Goal: Information Seeking & Learning: Learn about a topic

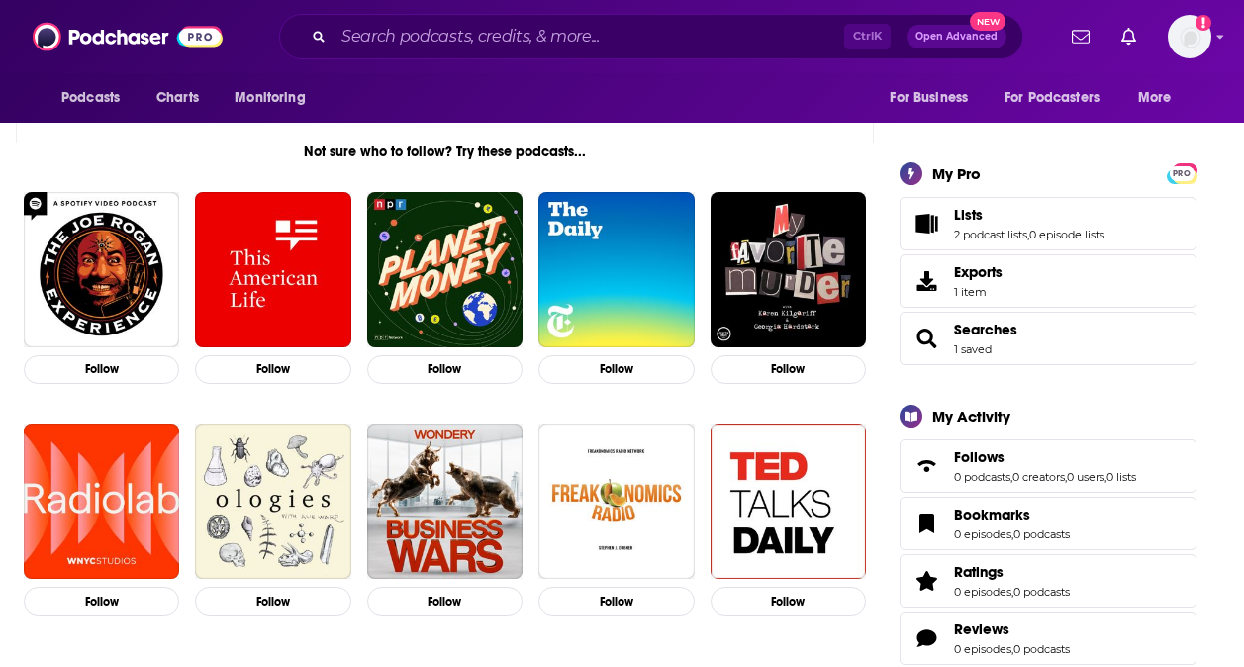
scroll to position [396, 0]
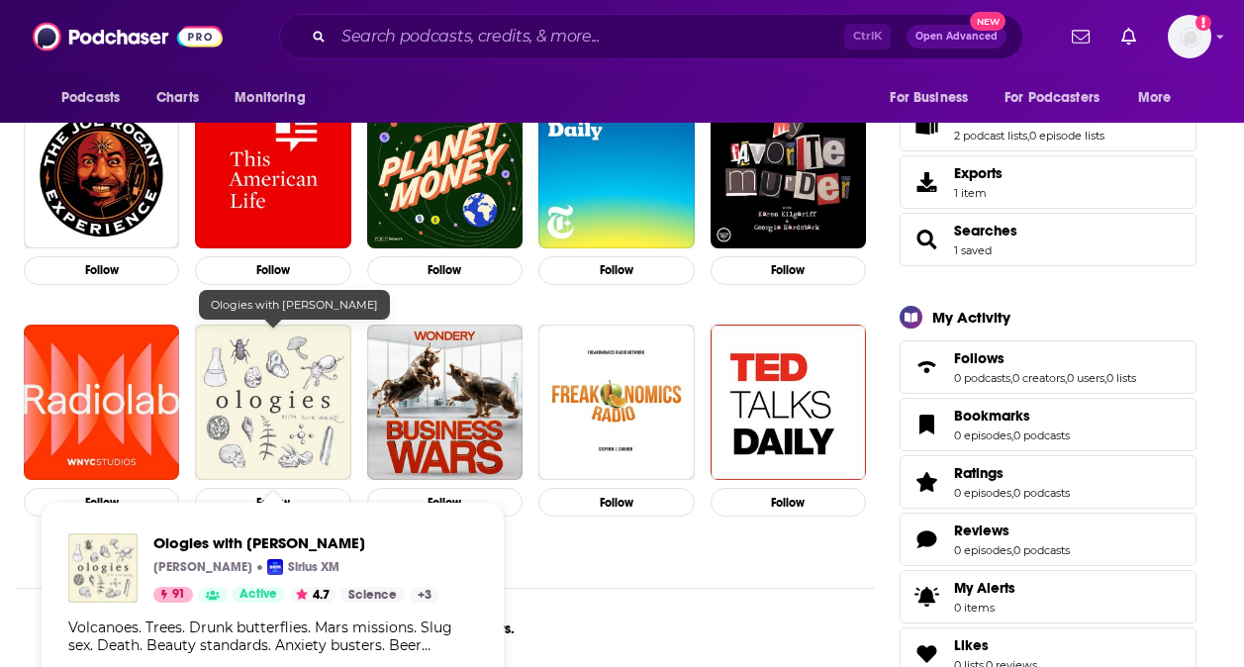
click at [257, 399] on img "Ologies with Alie Ward" at bounding box center [272, 402] width 155 height 155
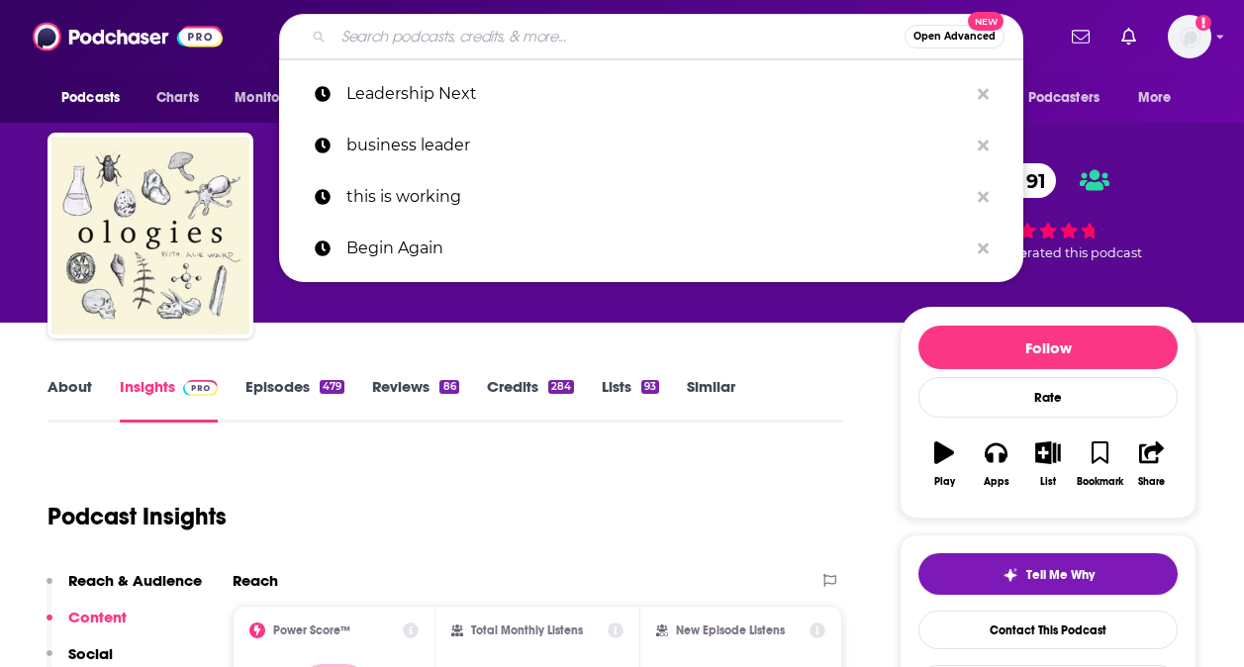
click at [473, 27] on input "Search podcasts, credits, & more..." at bounding box center [619, 37] width 571 height 32
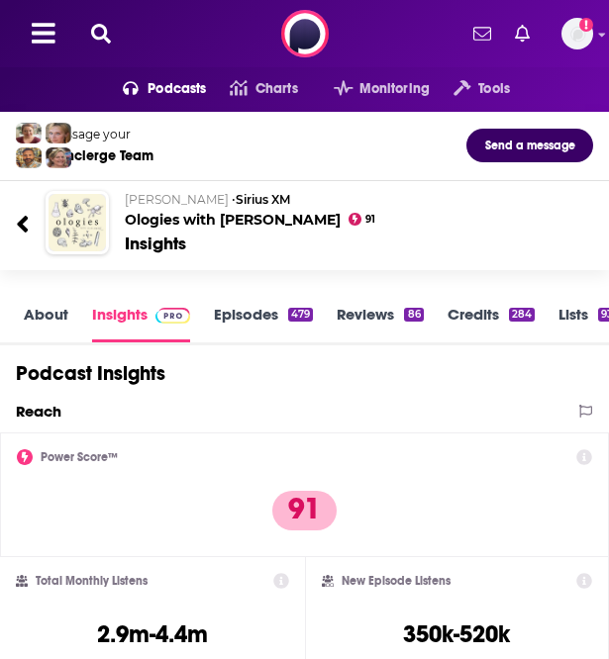
click at [105, 41] on icon at bounding box center [101, 34] width 20 height 20
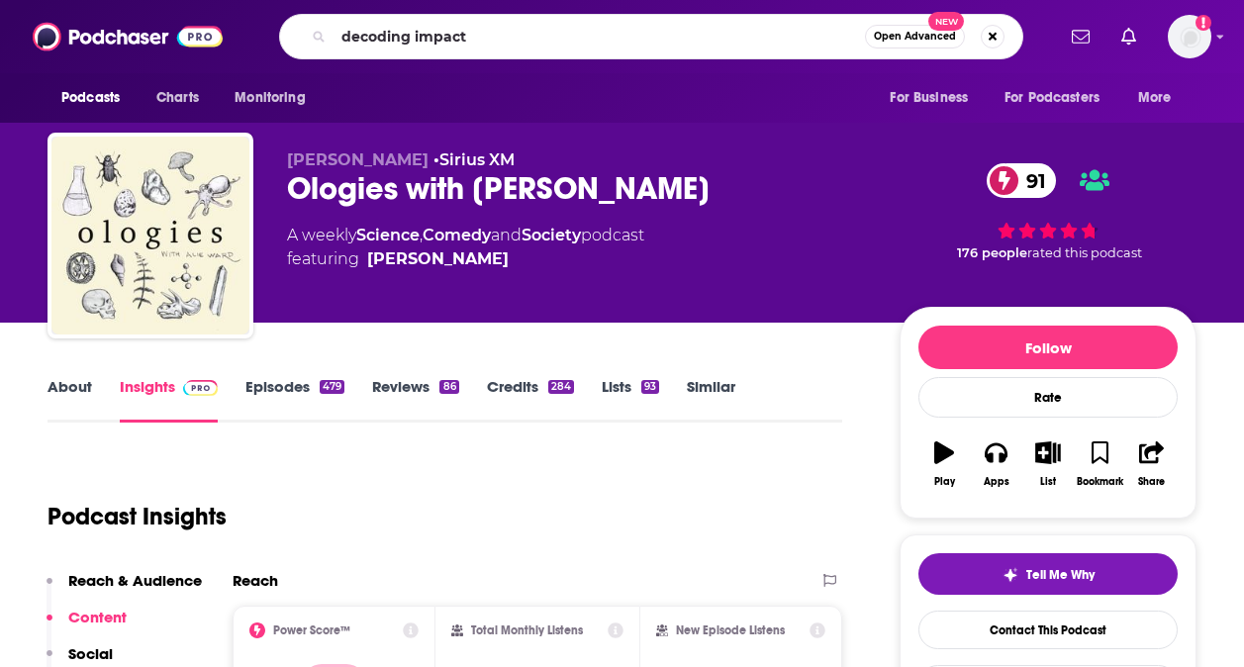
type input "decoding impact"
click at [521, 42] on input "decoding impact" at bounding box center [600, 37] width 532 height 32
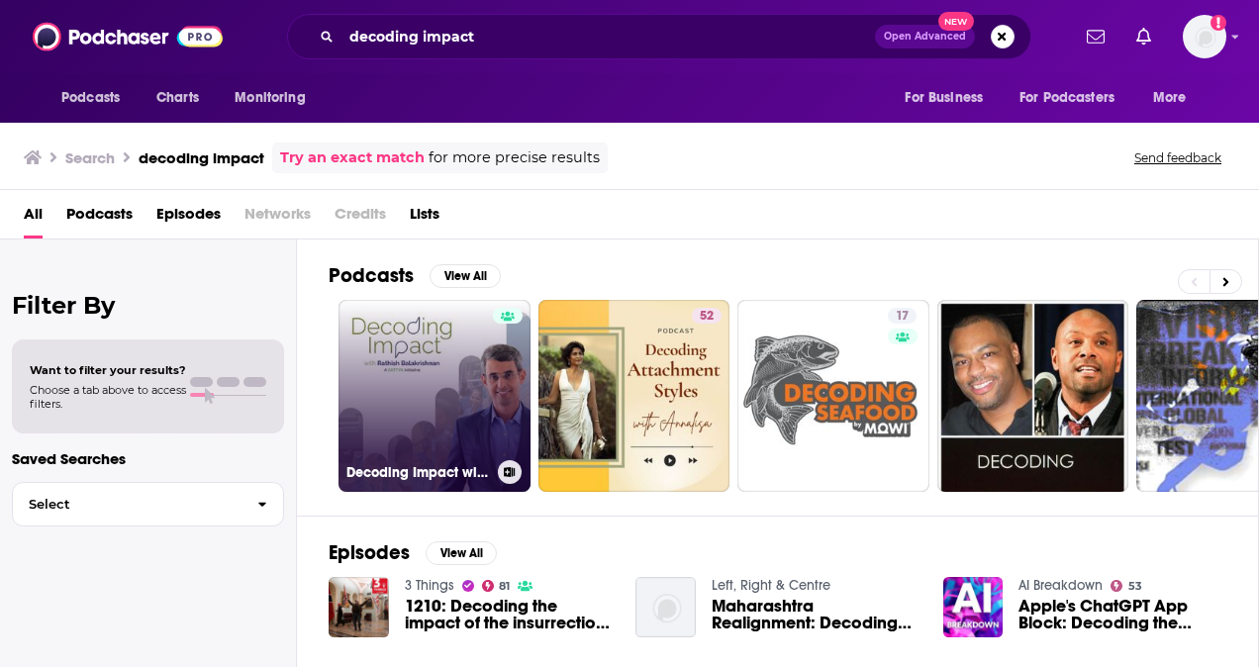
click at [400, 357] on link "Decoding Impact with [PERSON_NAME]" at bounding box center [435, 396] width 192 height 192
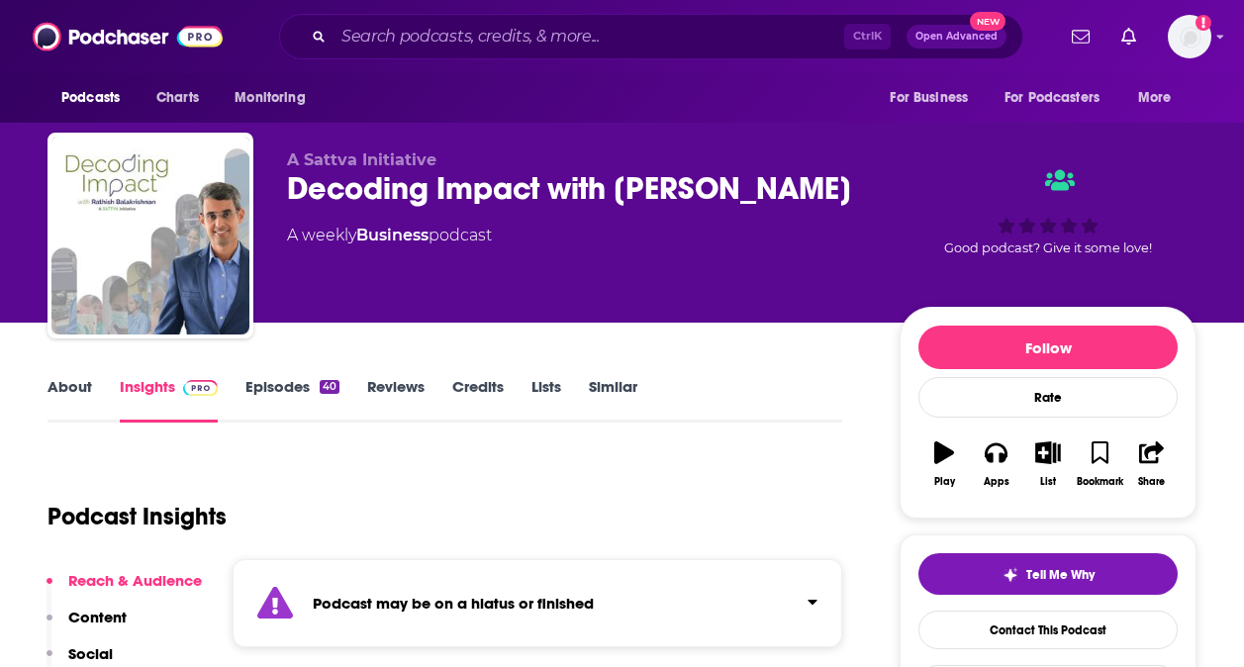
click at [273, 395] on link "Episodes 40" at bounding box center [292, 400] width 94 height 46
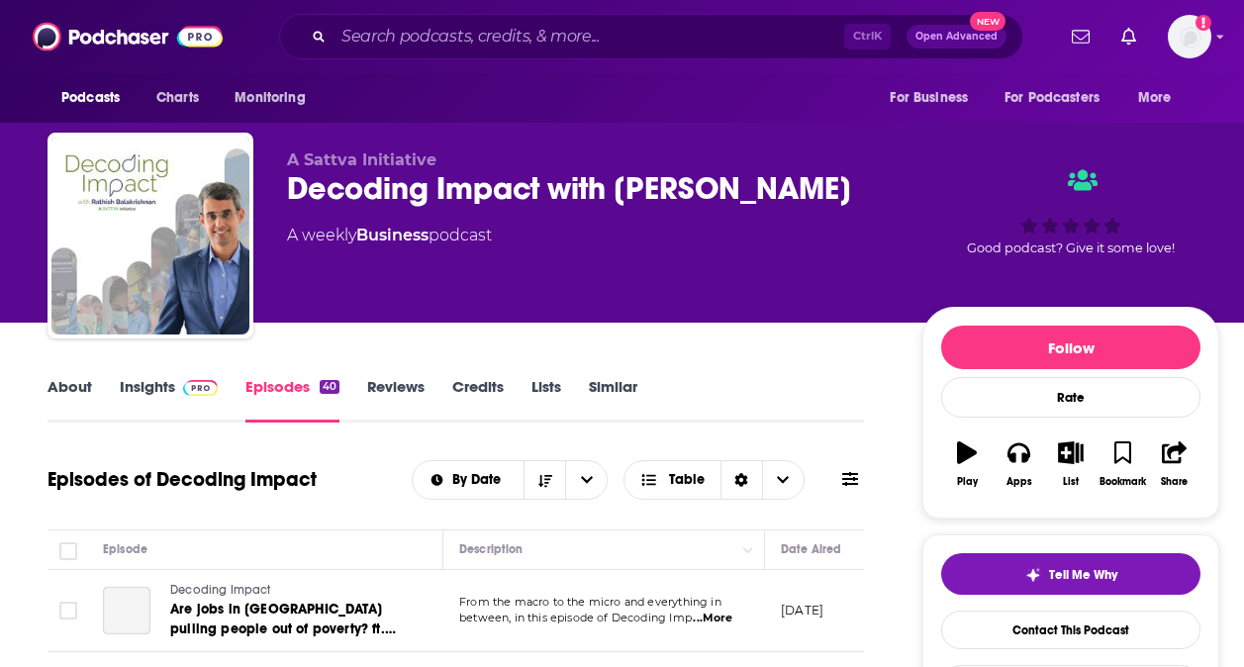
scroll to position [396, 0]
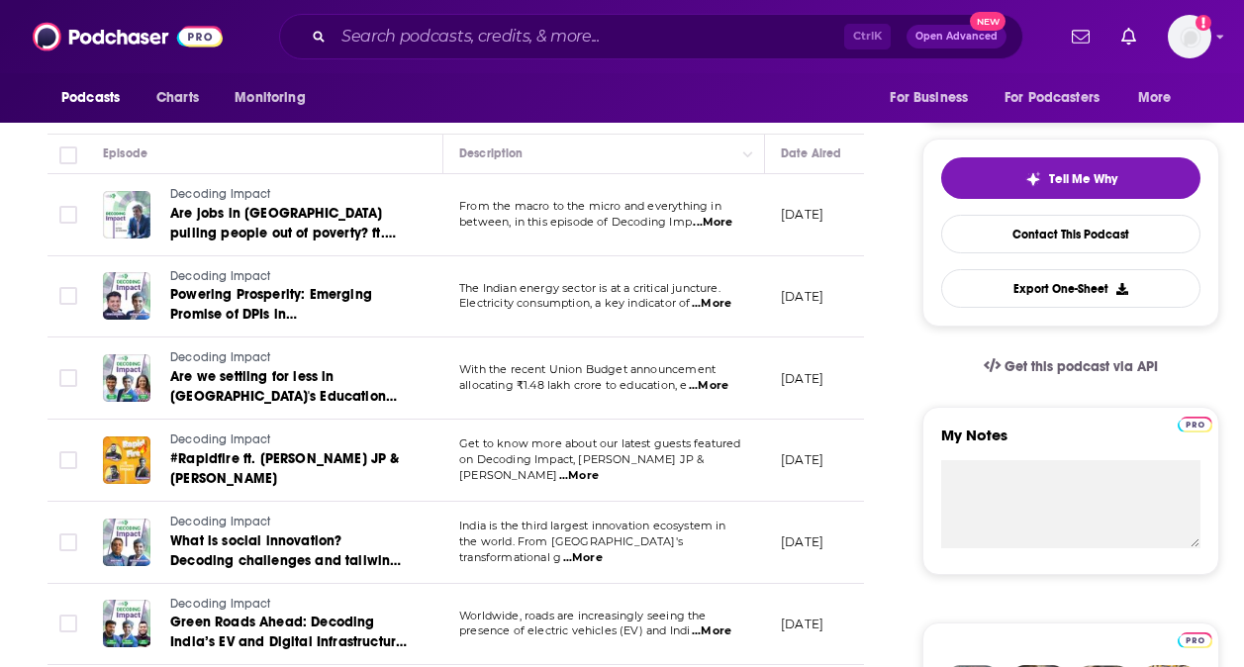
click at [725, 302] on span "...More" at bounding box center [712, 304] width 40 height 16
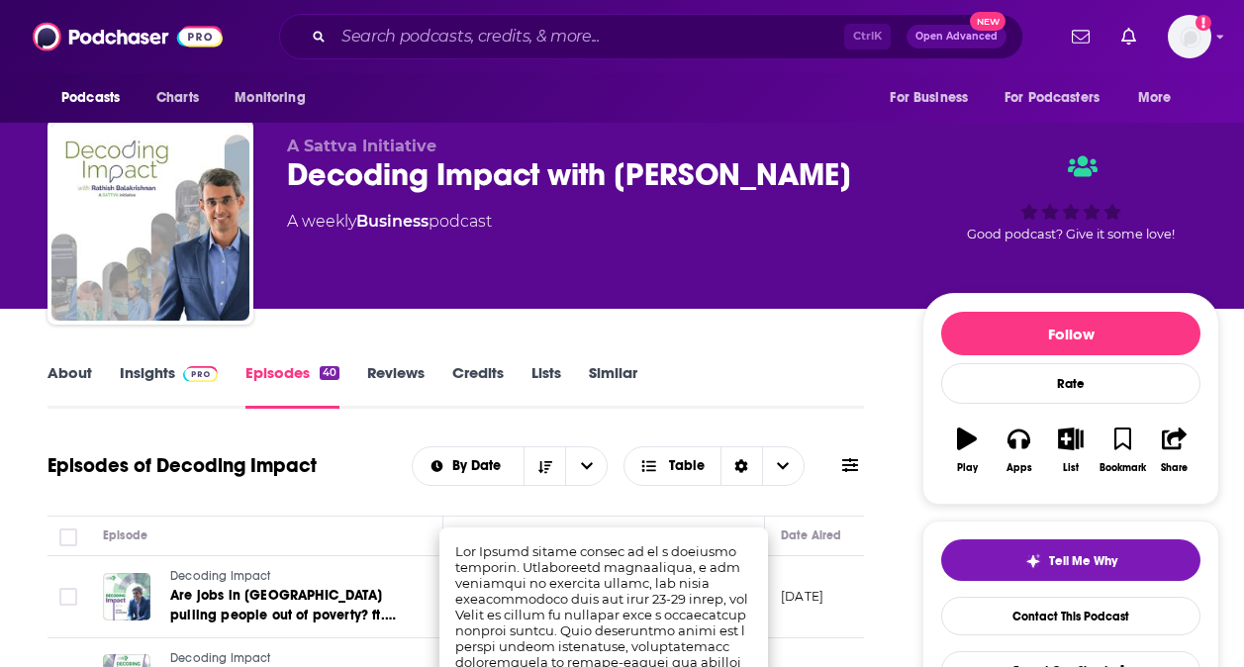
scroll to position [0, 0]
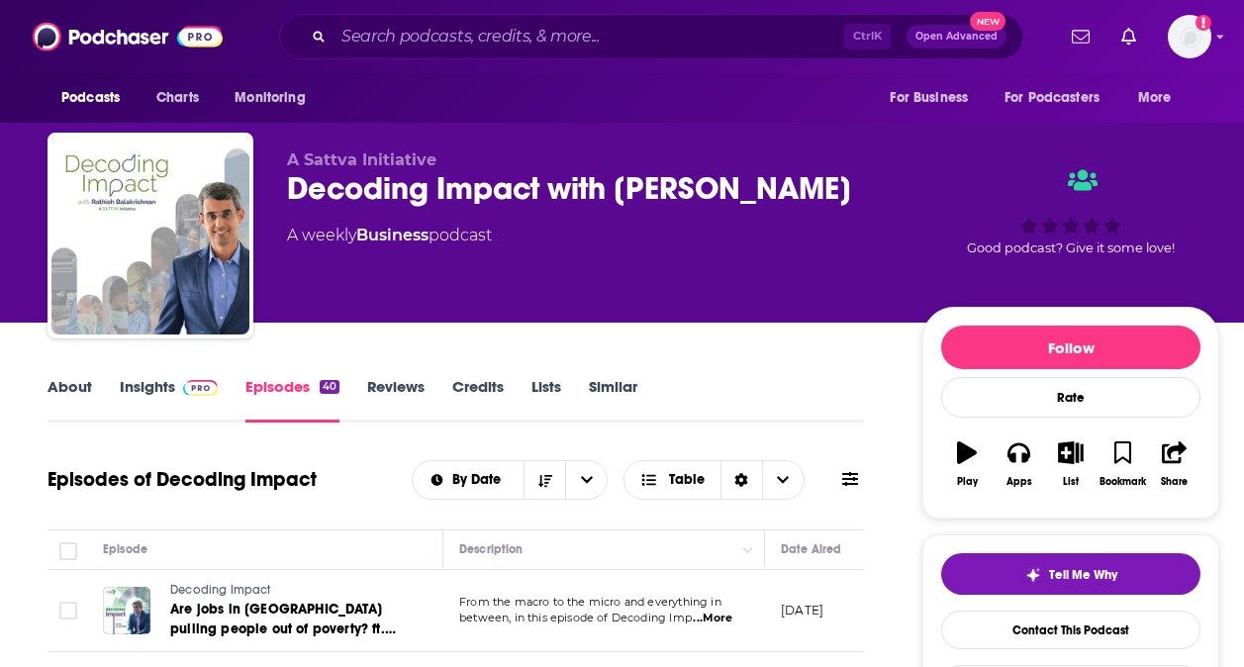
click at [50, 380] on link "About" at bounding box center [70, 400] width 45 height 46
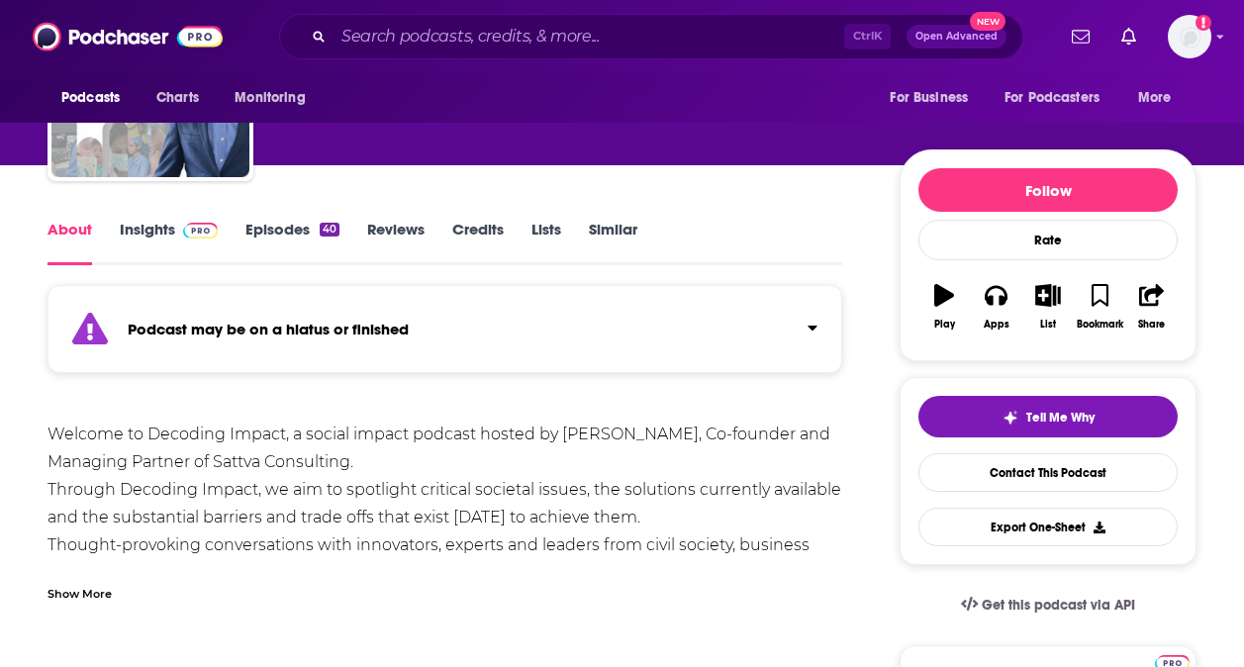
scroll to position [198, 0]
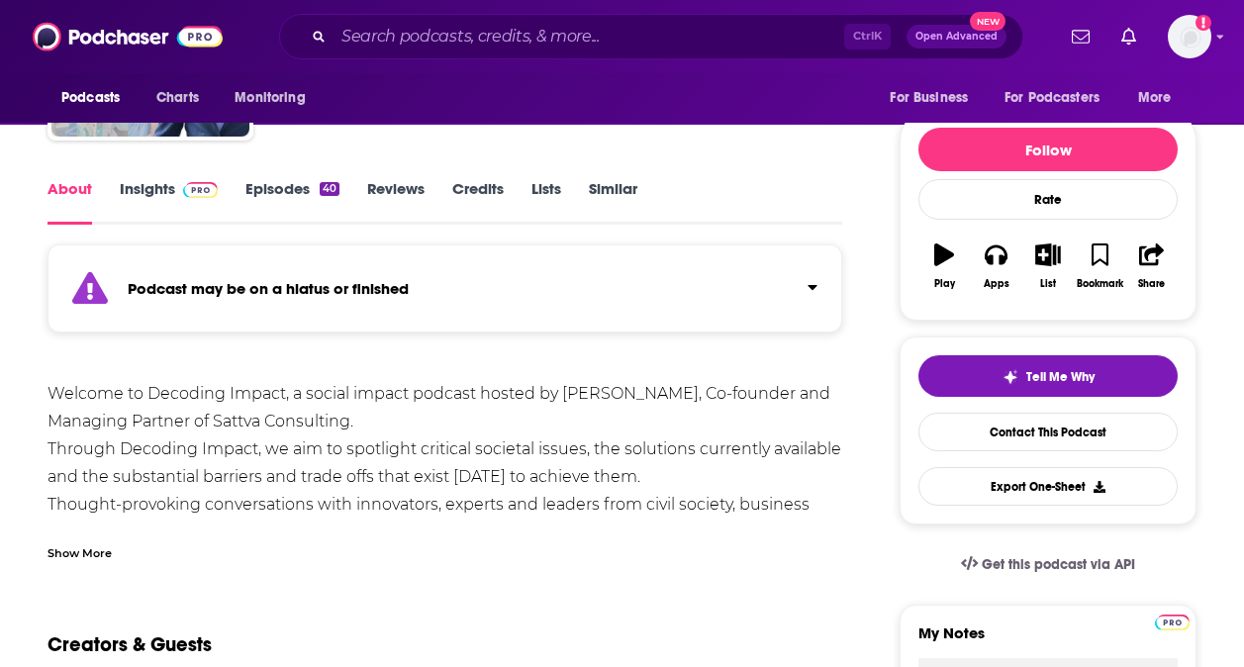
click at [71, 553] on div "Show More" at bounding box center [80, 551] width 64 height 19
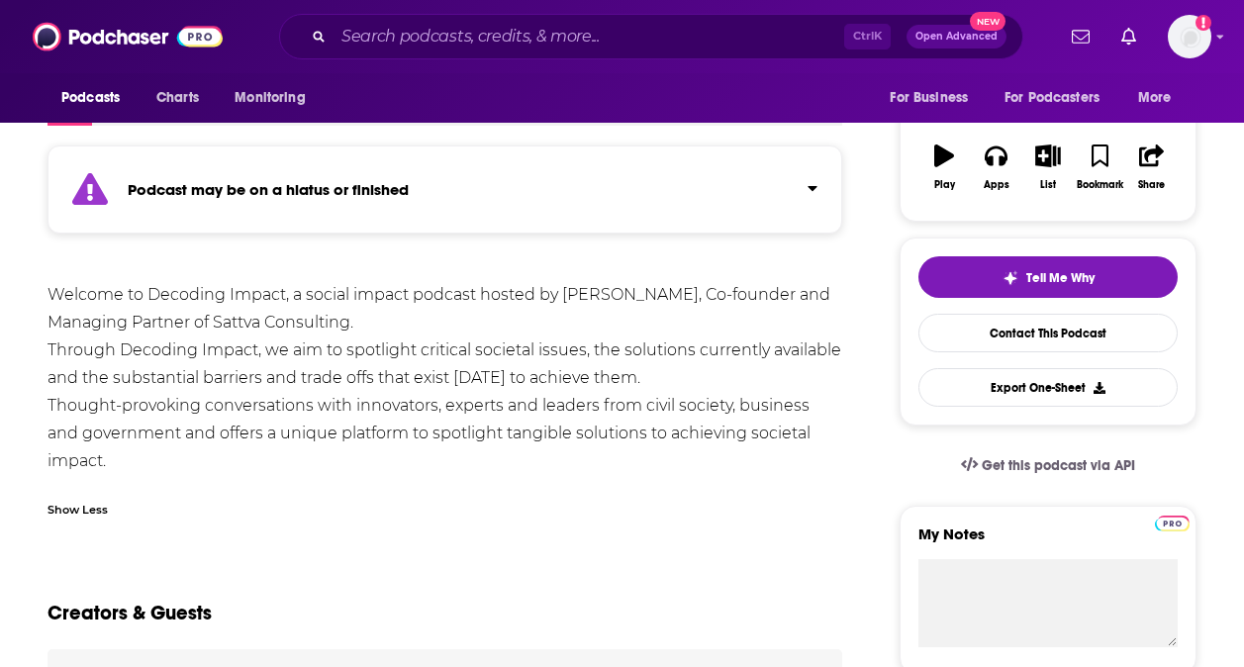
scroll to position [0, 0]
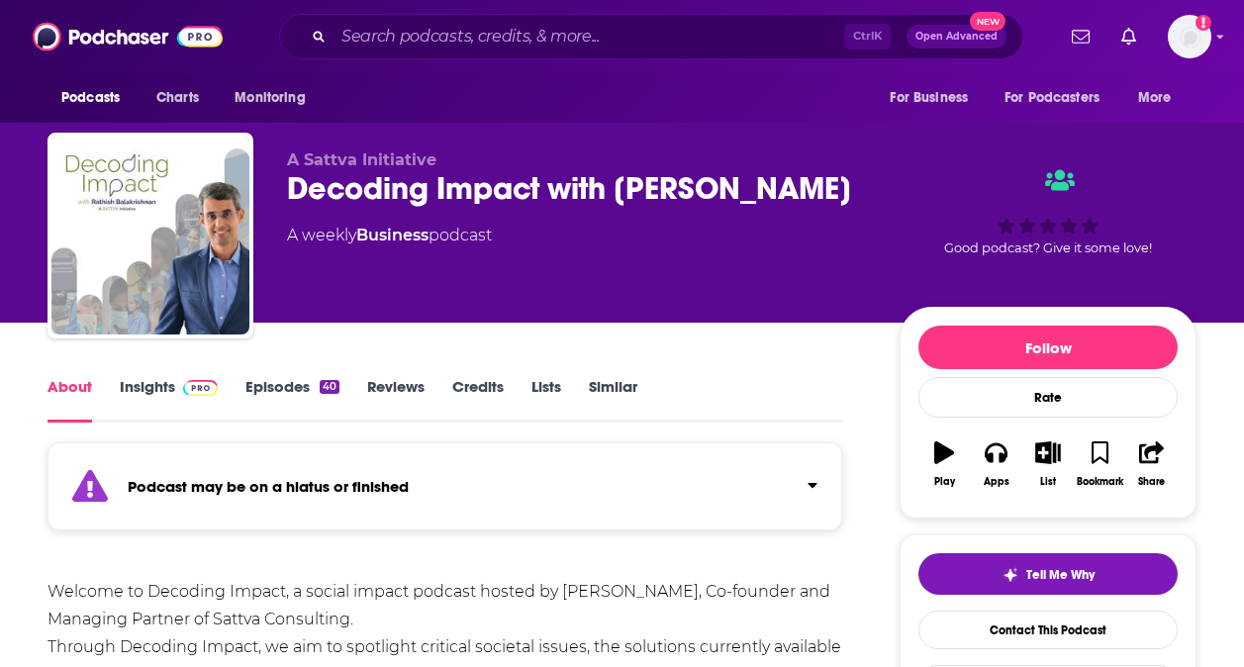
click at [371, 387] on link "Reviews" at bounding box center [395, 400] width 57 height 46
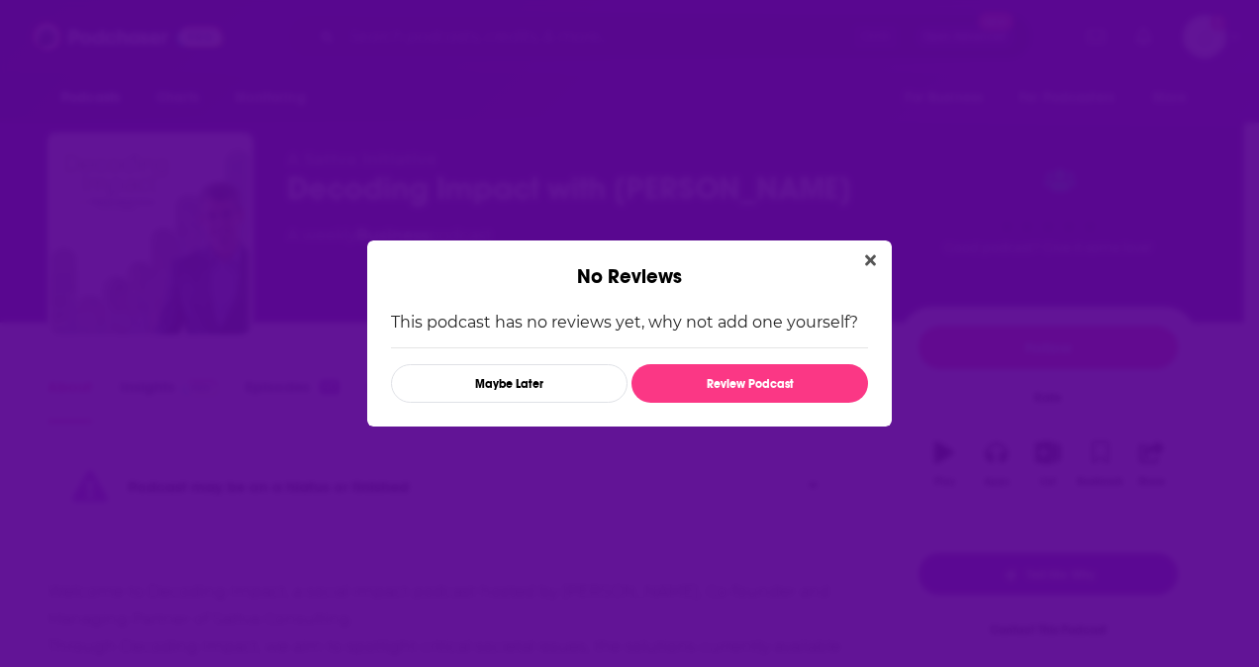
click at [878, 256] on button "Close" at bounding box center [870, 260] width 27 height 25
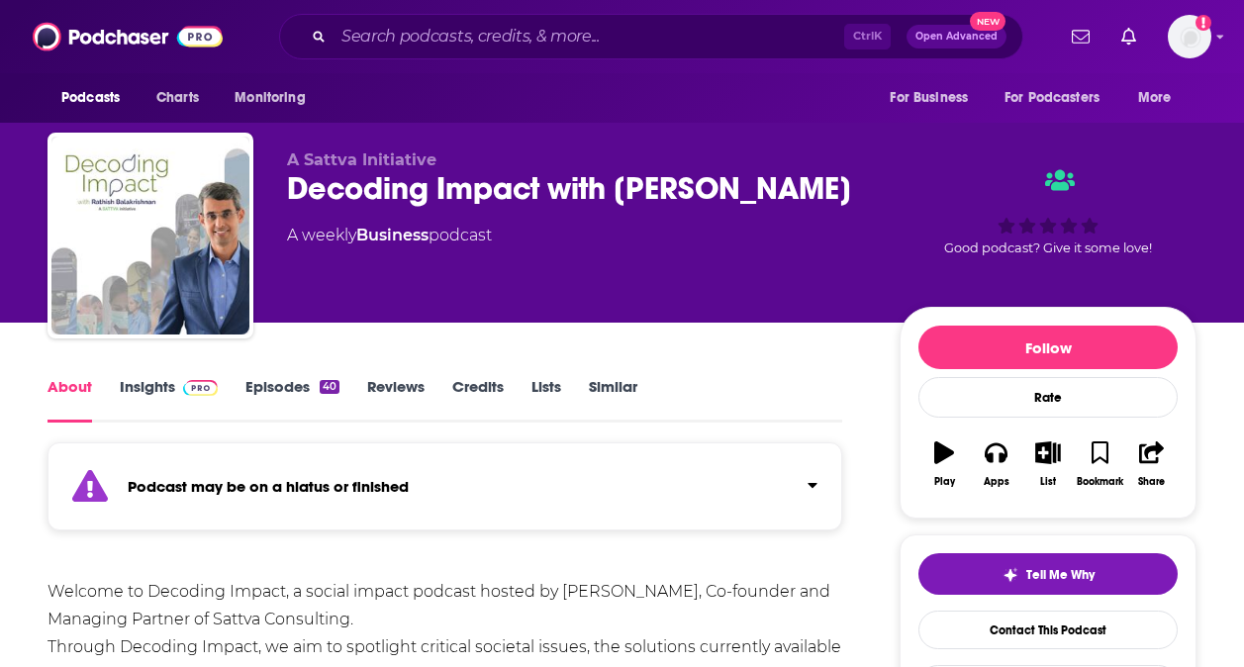
click at [311, 492] on strong "Podcast may be on a hiatus or finished" at bounding box center [268, 486] width 281 height 19
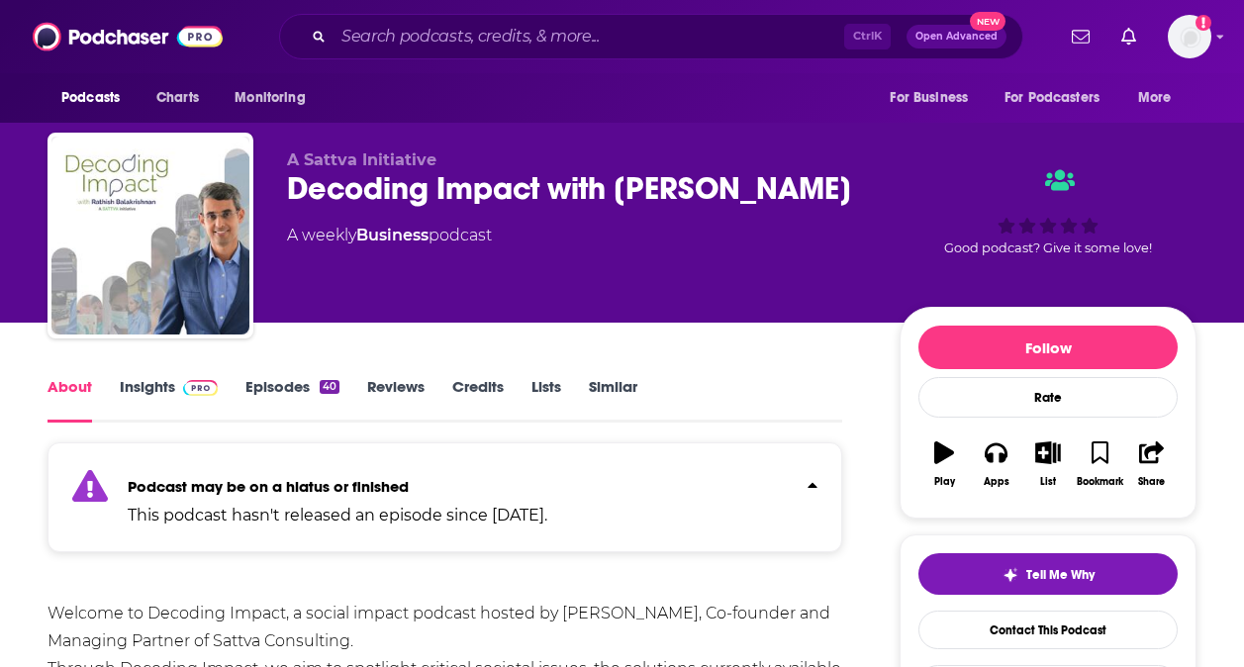
click at [151, 398] on link "Insights" at bounding box center [169, 400] width 98 height 46
